Goal: Download file/media

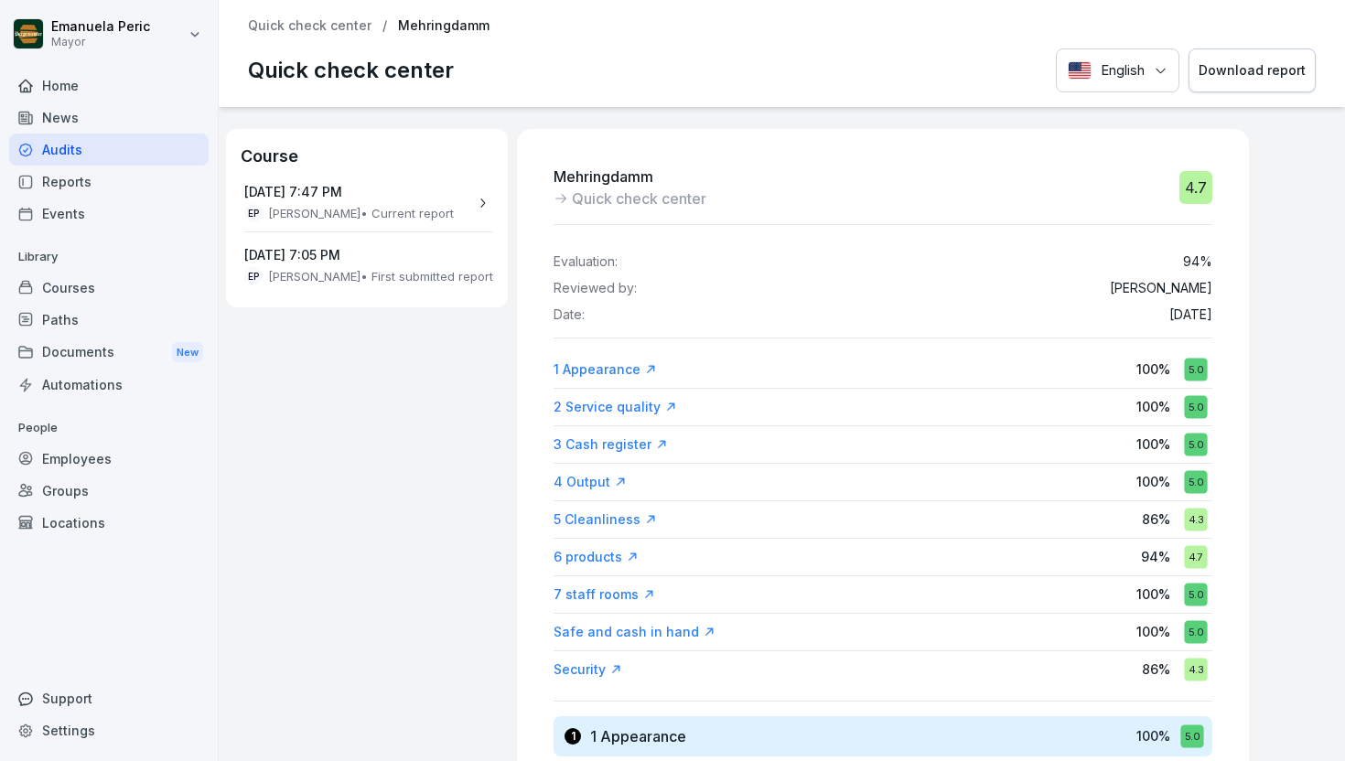
click at [148, 150] on div "Audits" at bounding box center [108, 150] width 199 height 32
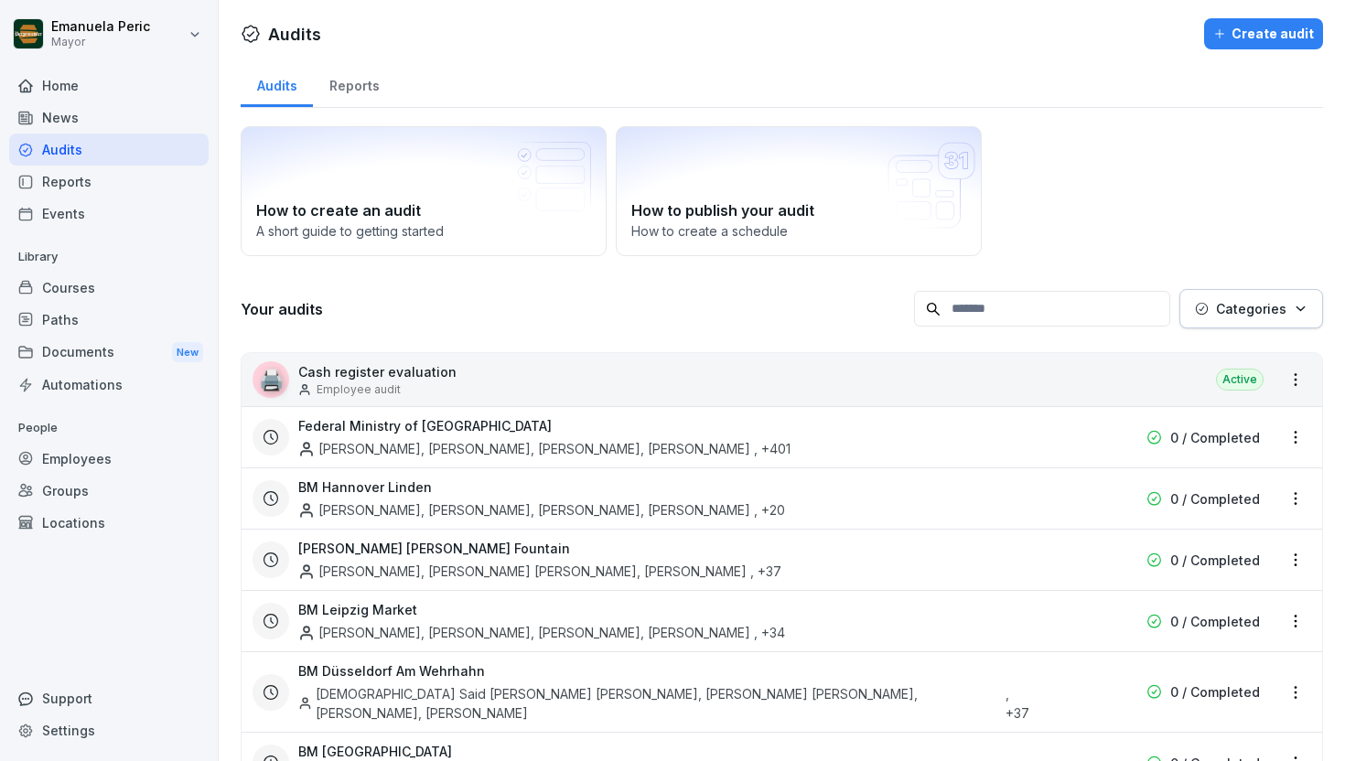
click at [351, 91] on font "Reports" at bounding box center [354, 86] width 50 height 16
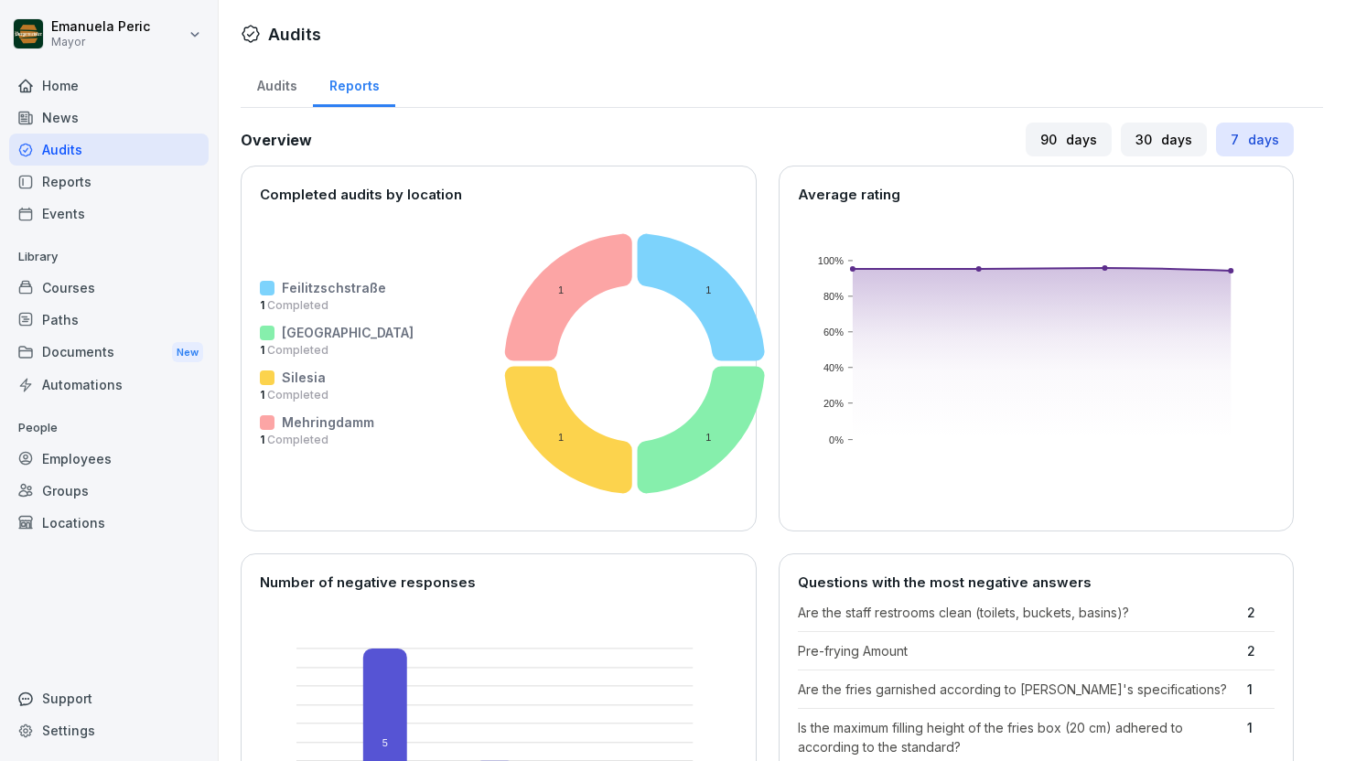
click at [128, 179] on div "Reports" at bounding box center [108, 182] width 199 height 32
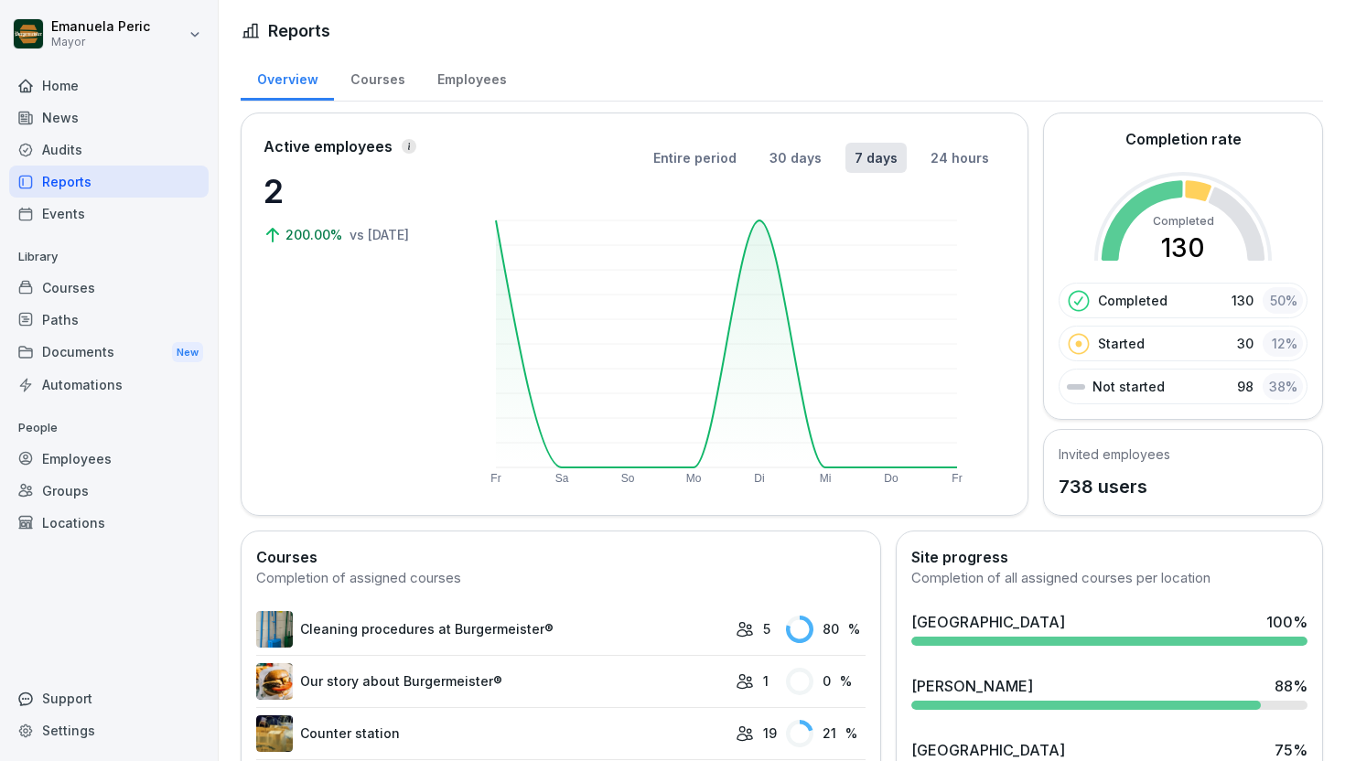
click at [377, 85] on font "Courses" at bounding box center [377, 79] width 55 height 16
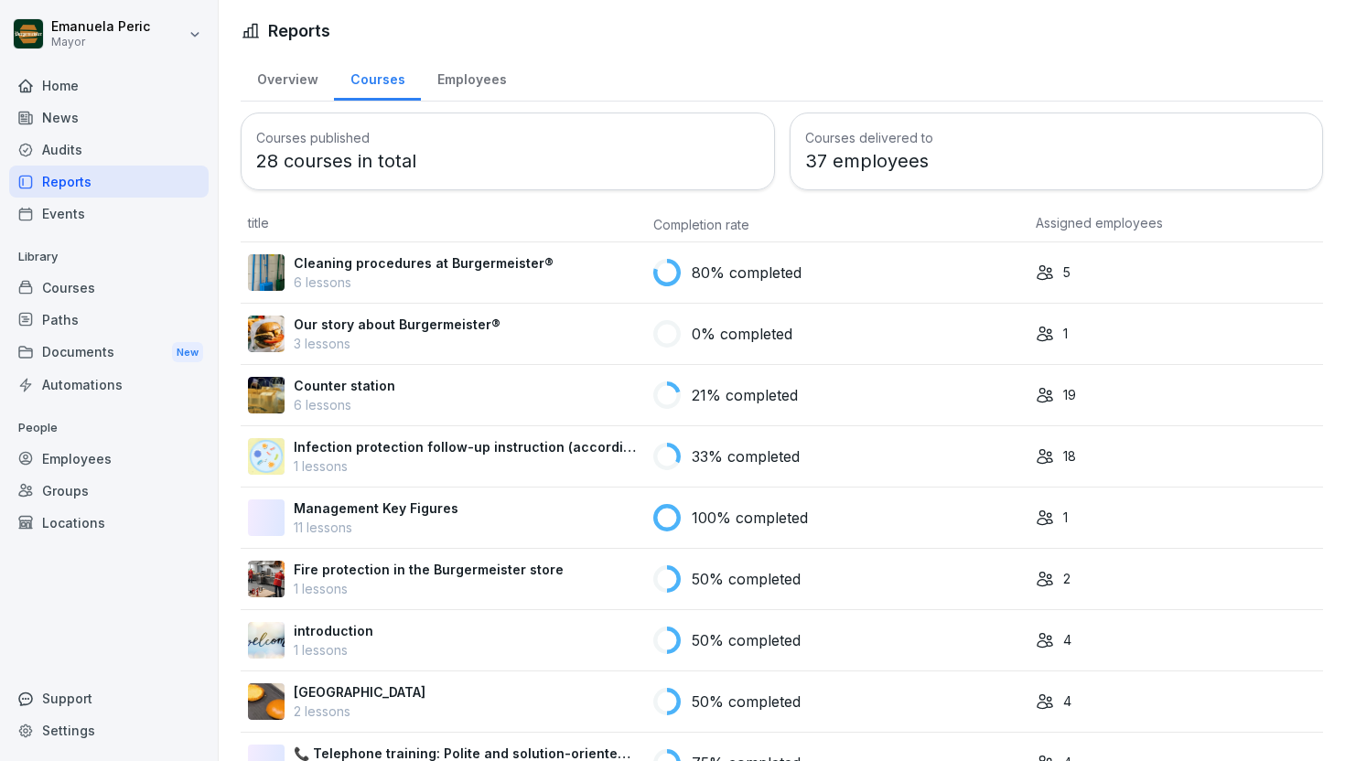
click at [458, 80] on font "Employees" at bounding box center [472, 79] width 70 height 16
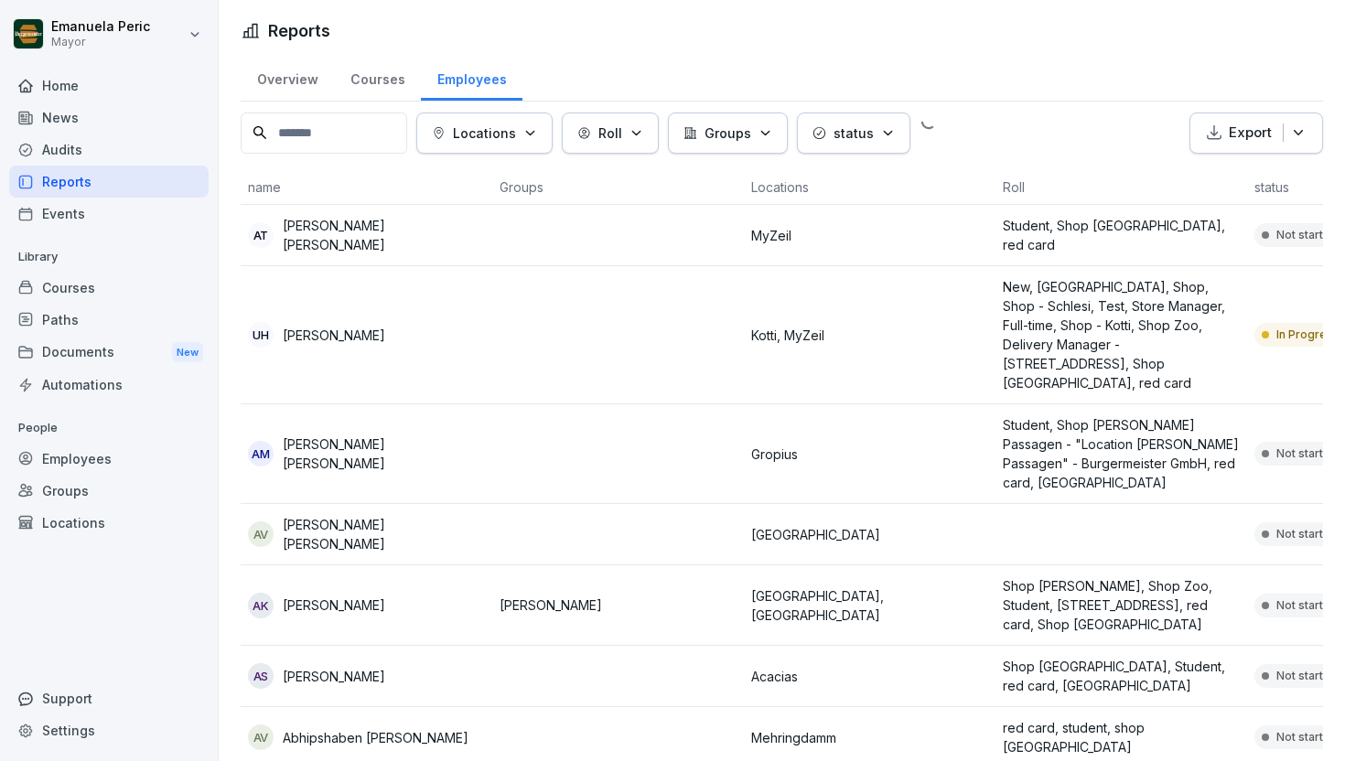
click at [307, 84] on font "Overview" at bounding box center [287, 79] width 61 height 16
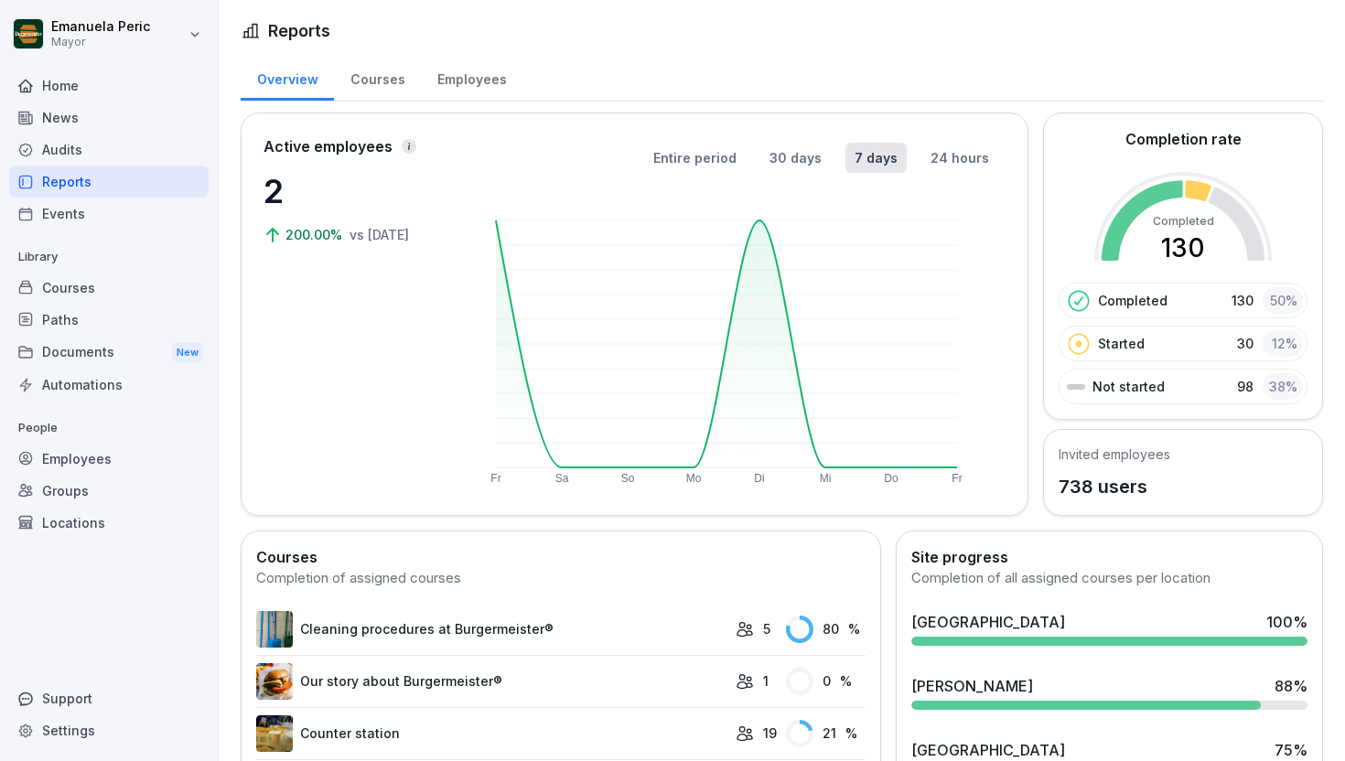
click at [452, 82] on font "Employees" at bounding box center [472, 79] width 70 height 16
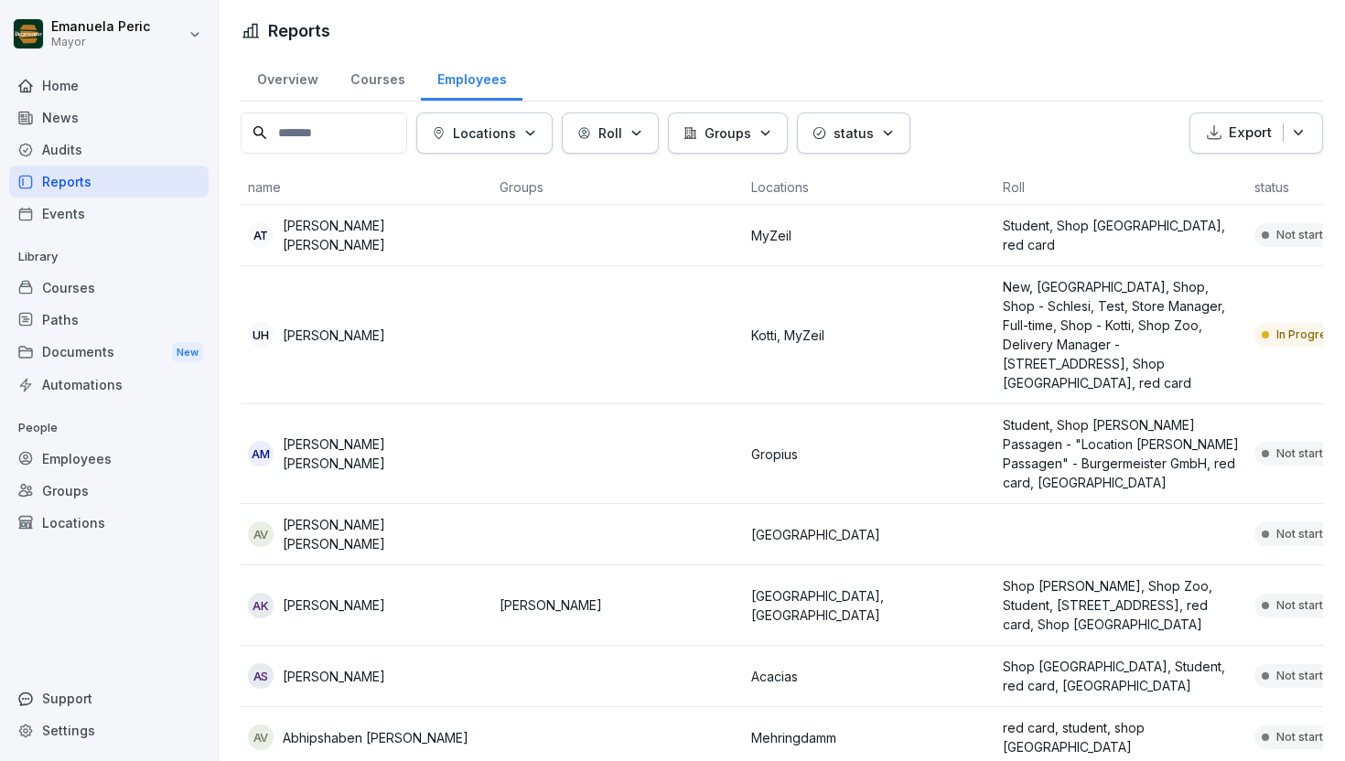
click at [132, 154] on div "Audits" at bounding box center [108, 150] width 199 height 32
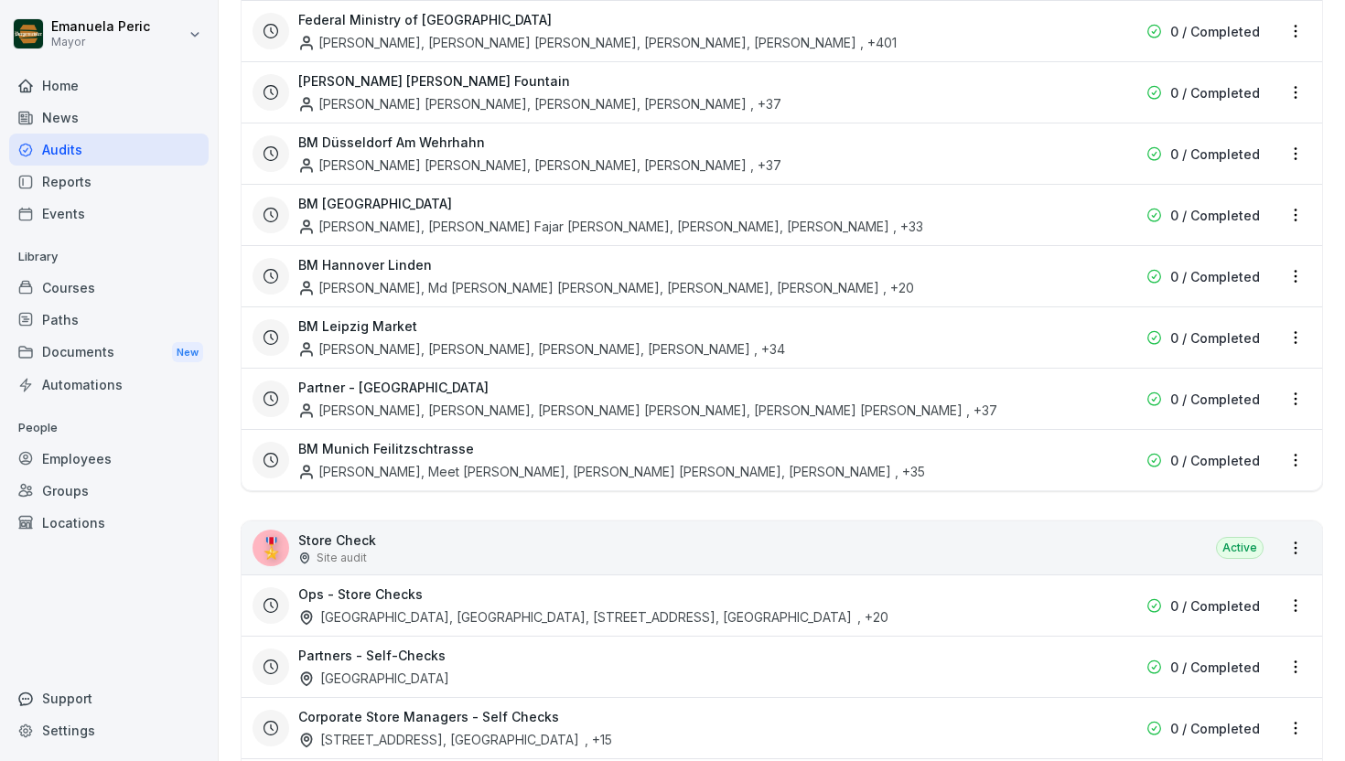
scroll to position [3481, 0]
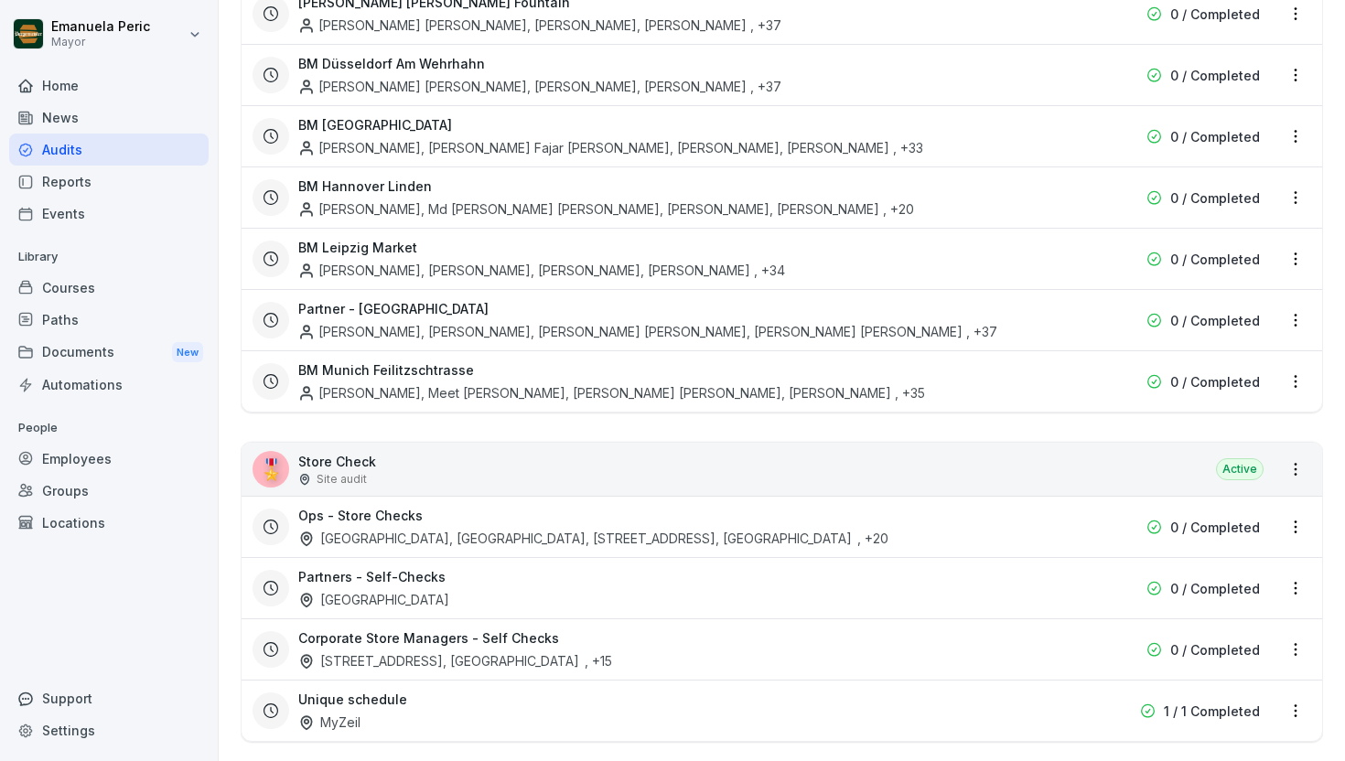
click at [544, 690] on div "Unique schedule MyZeil" at bounding box center [664, 711] width 733 height 42
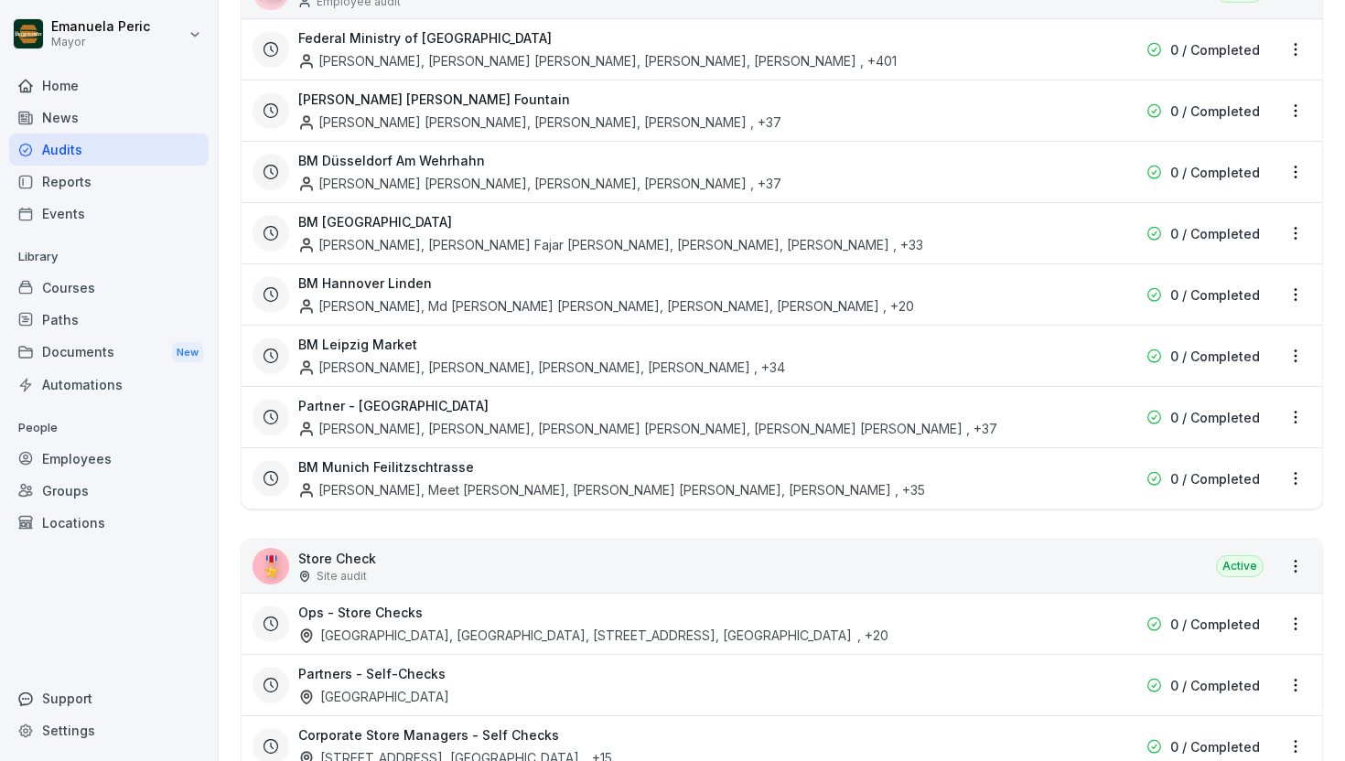
scroll to position [3481, 0]
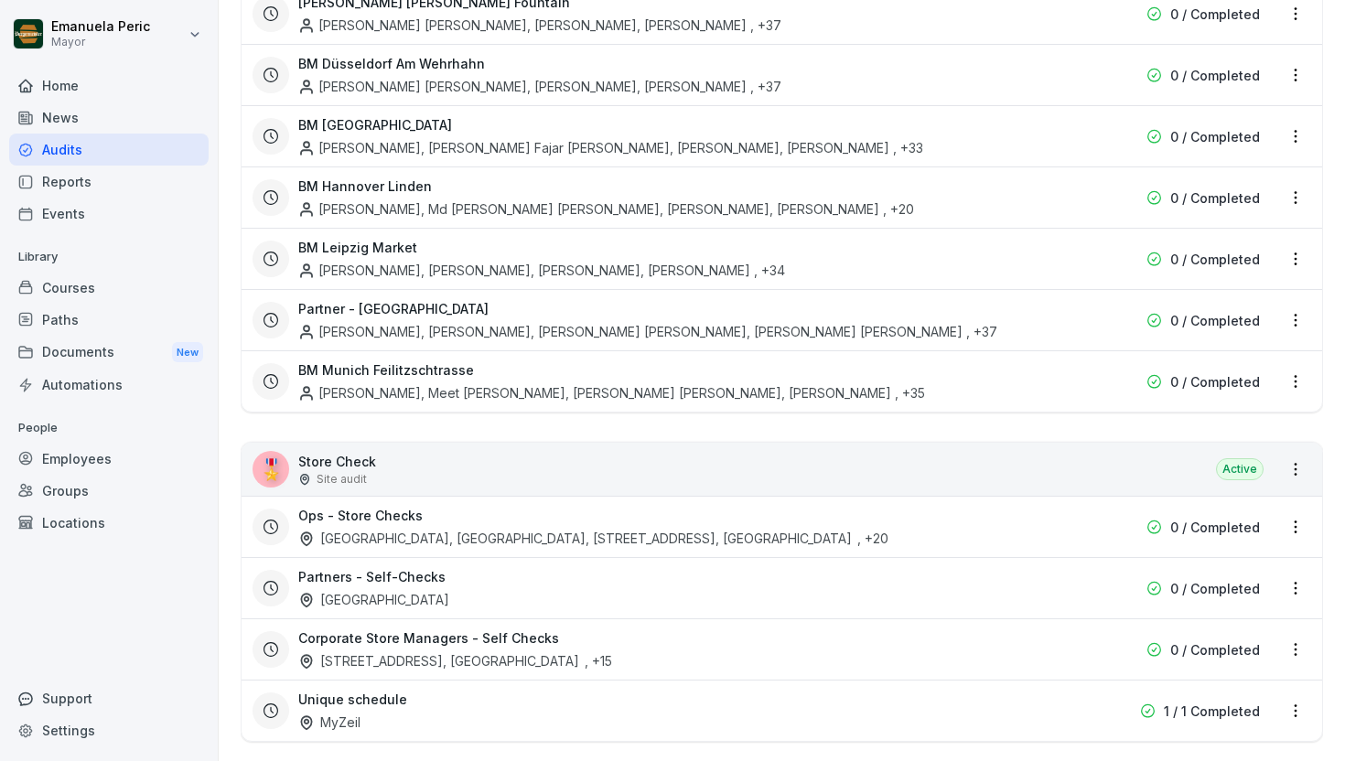
click at [609, 531] on font "Potsdamer Platz, Konstanzer, Markt 4, Rotebühlplatz" at bounding box center [586, 539] width 532 height 16
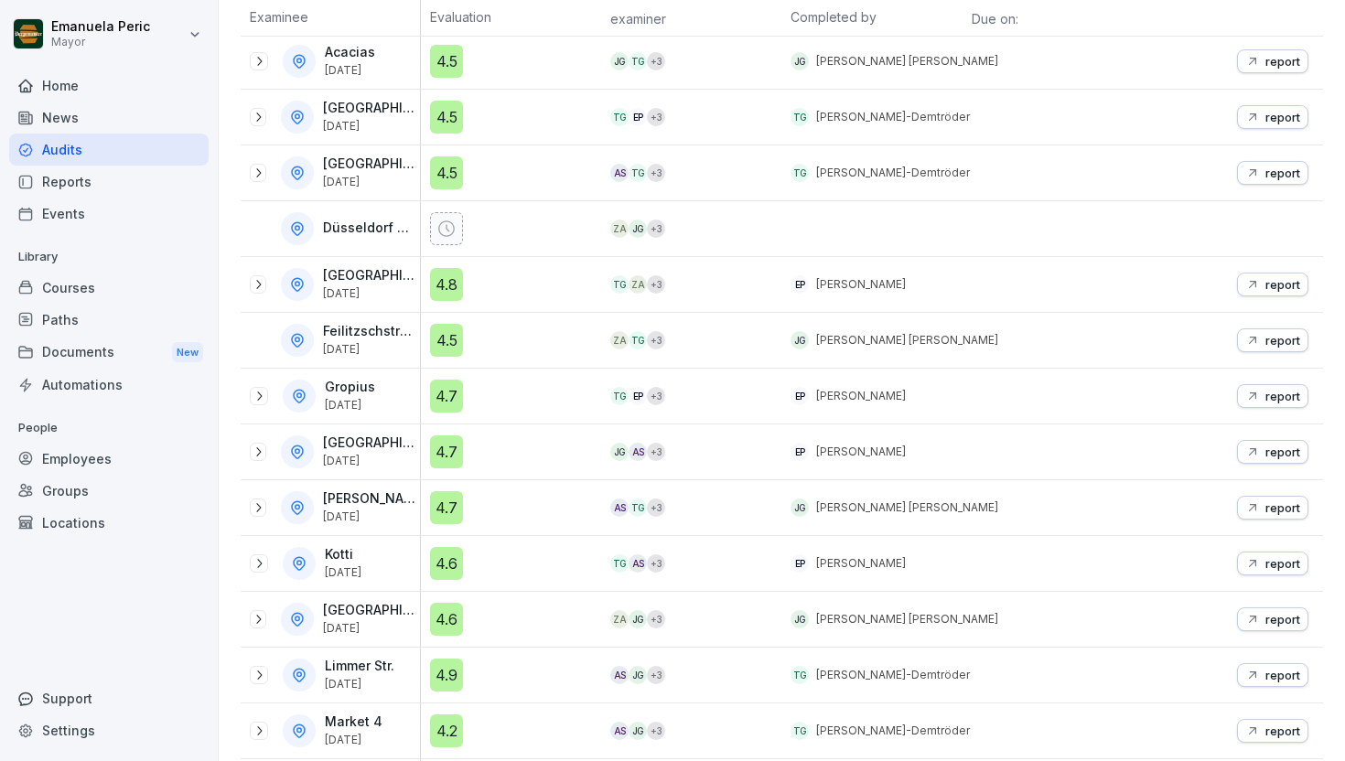
scroll to position [360, 0]
click at [1266, 280] on font "report" at bounding box center [1283, 283] width 35 height 15
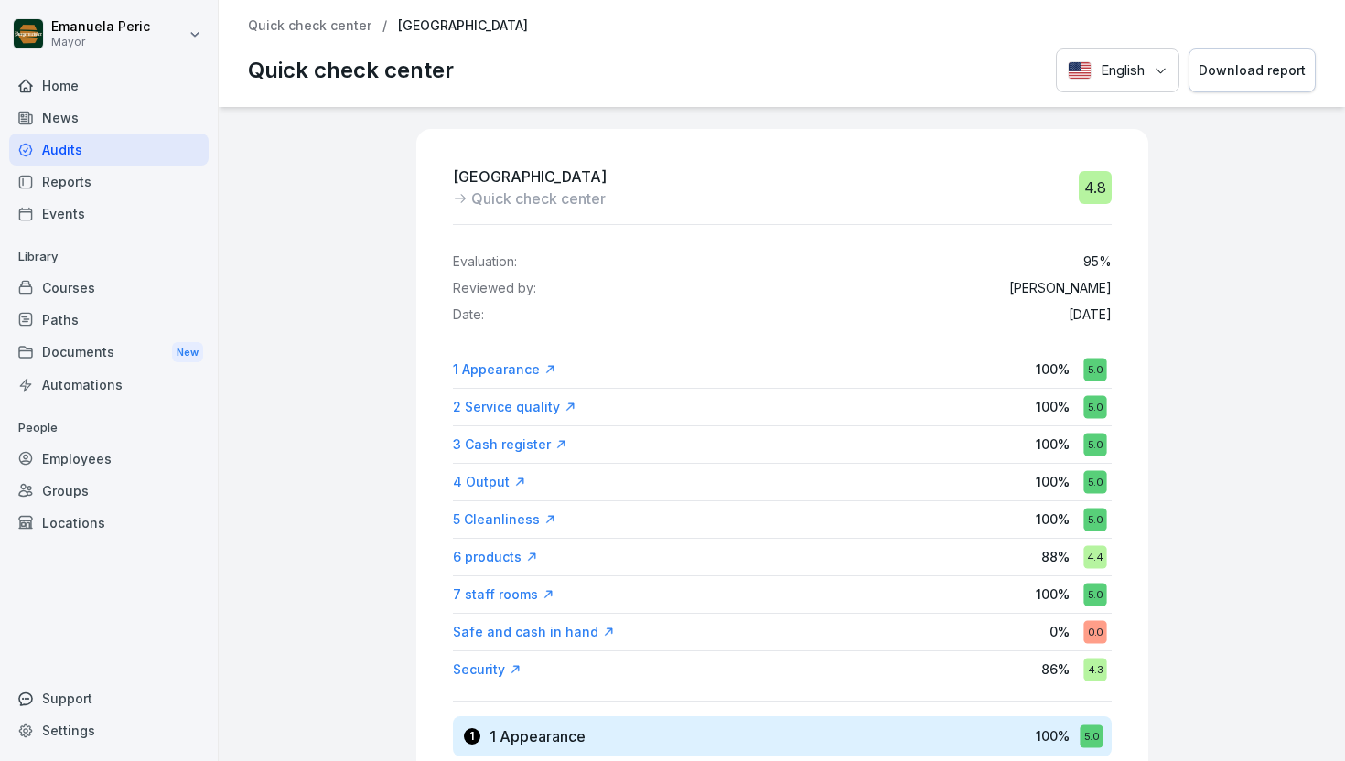
click at [1234, 69] on font "Download report" at bounding box center [1252, 70] width 107 height 16
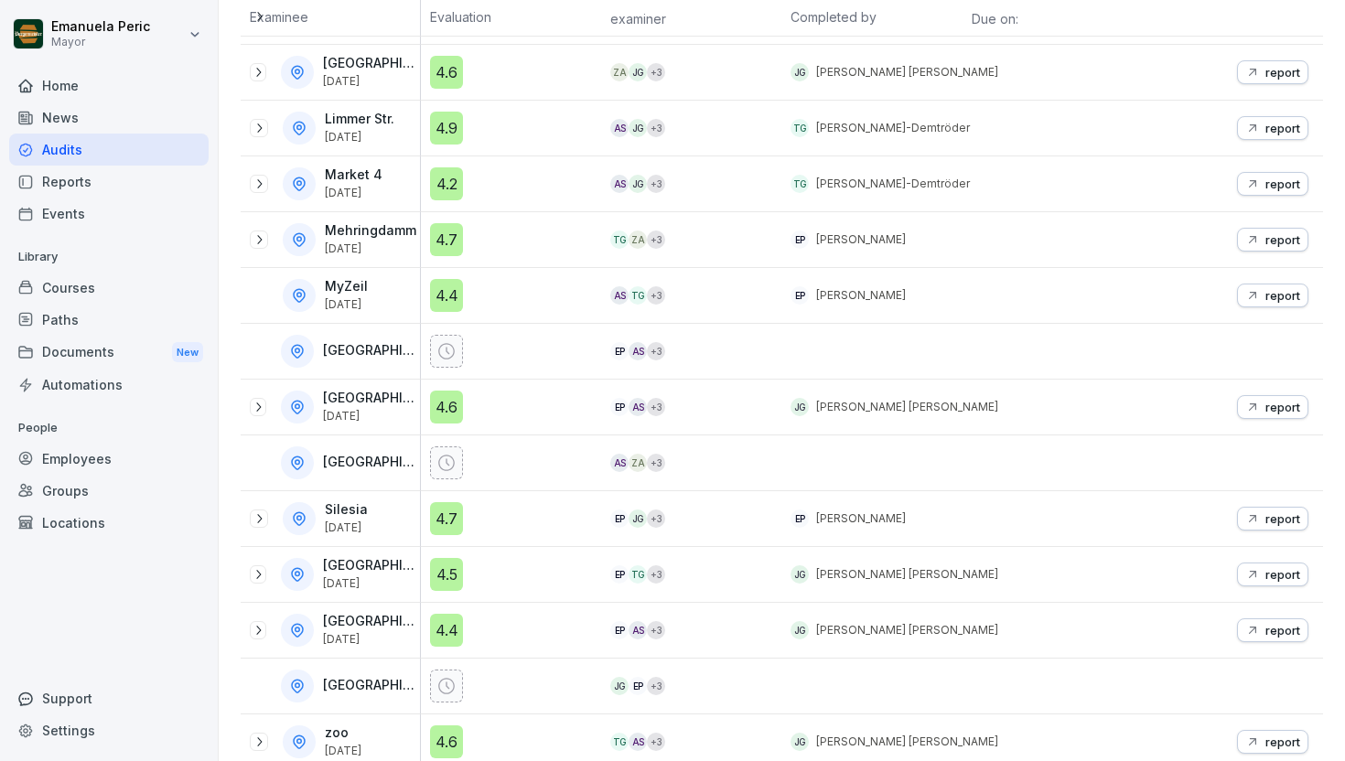
scroll to position [907, 0]
click at [1266, 518] on font "report" at bounding box center [1283, 518] width 35 height 15
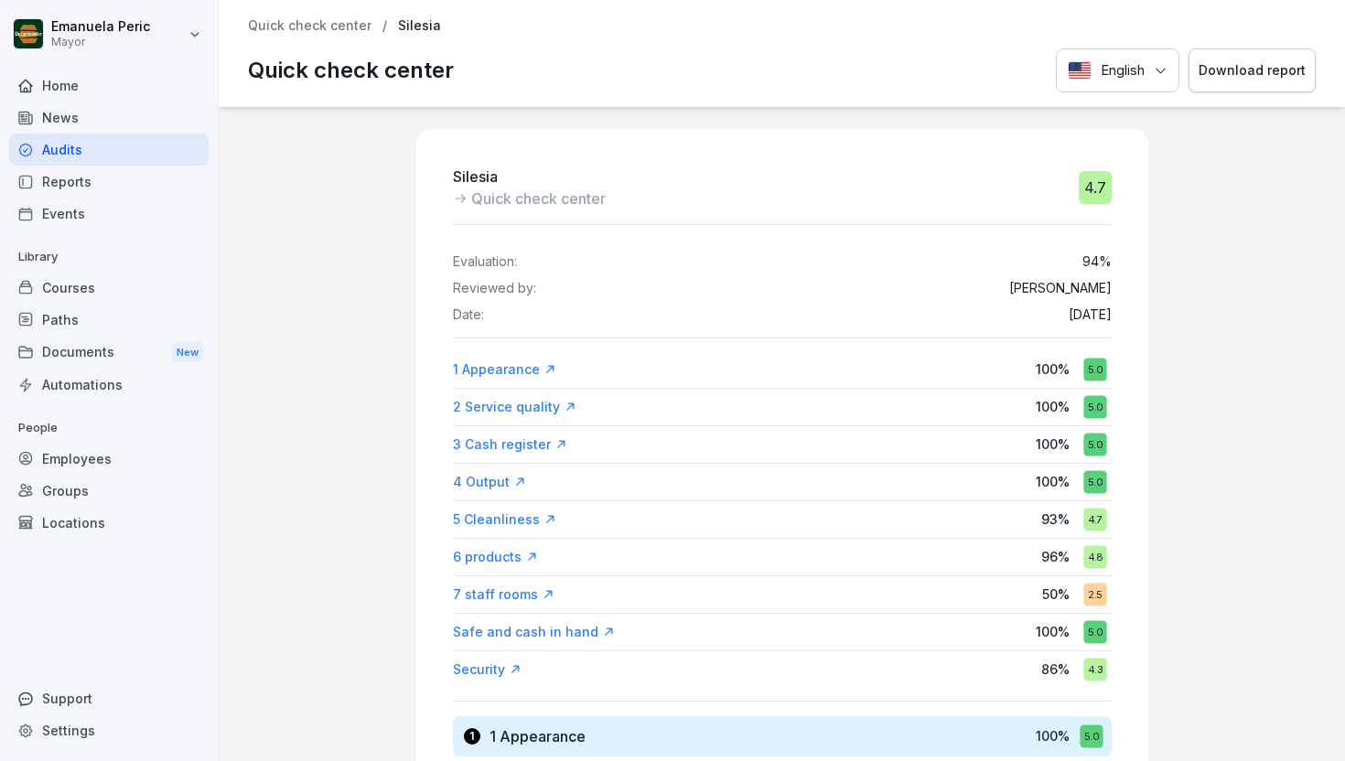
click at [1221, 72] on font "Download report" at bounding box center [1252, 70] width 107 height 16
